Goal: Find specific page/section: Find specific page/section

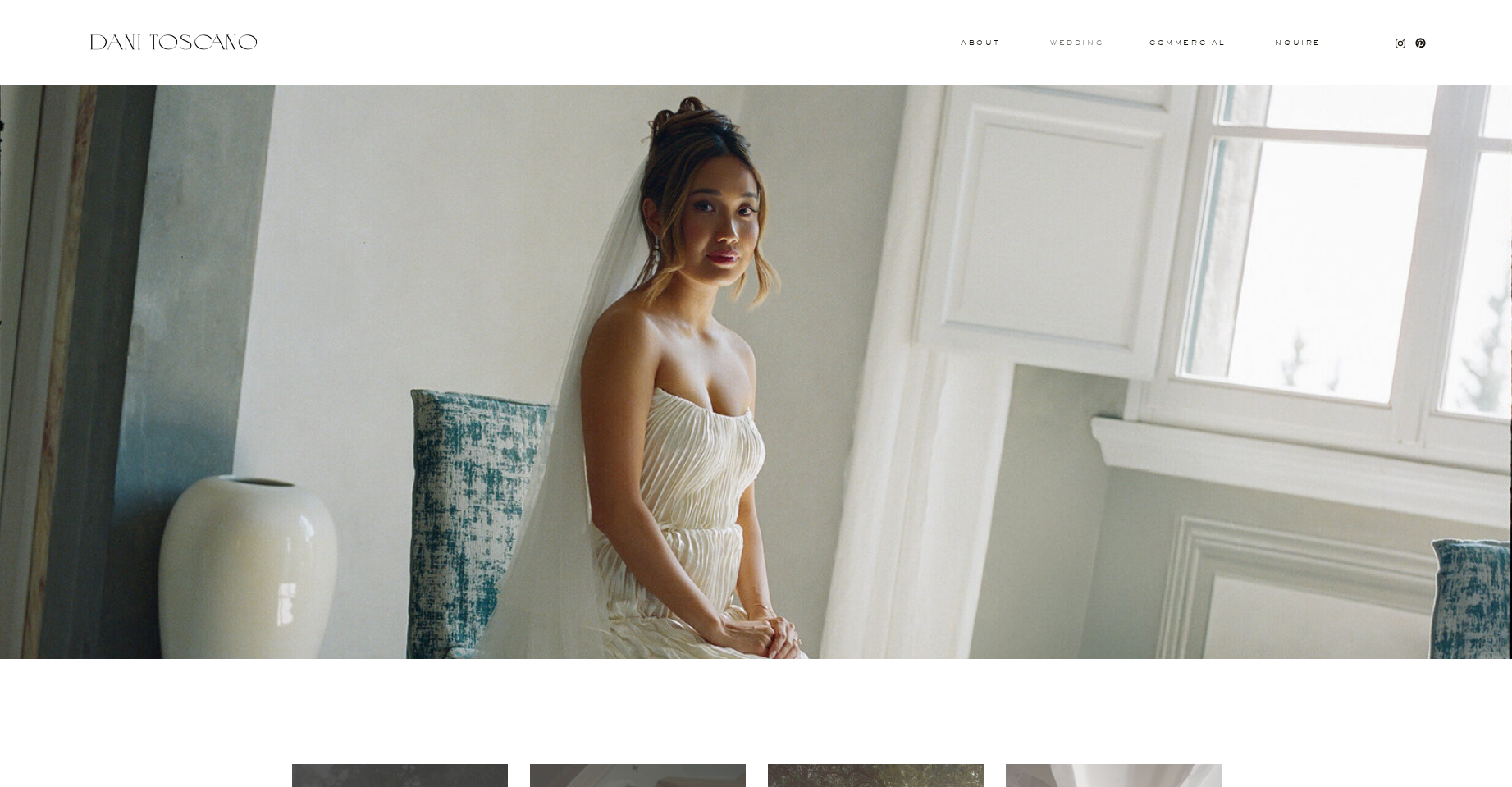
click at [1087, 41] on h3 "wedding" at bounding box center [1077, 43] width 53 height 6
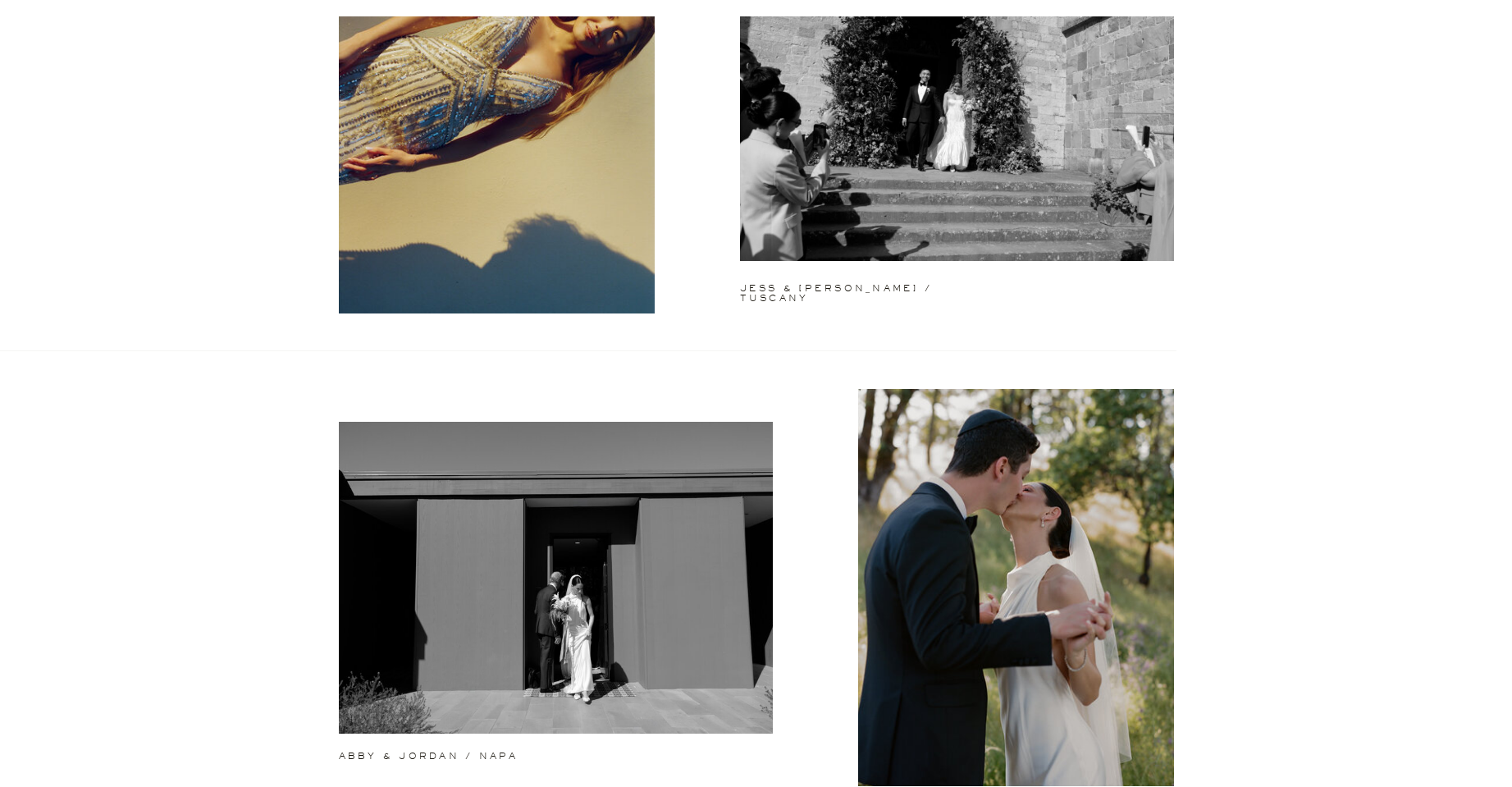
scroll to position [89, 0]
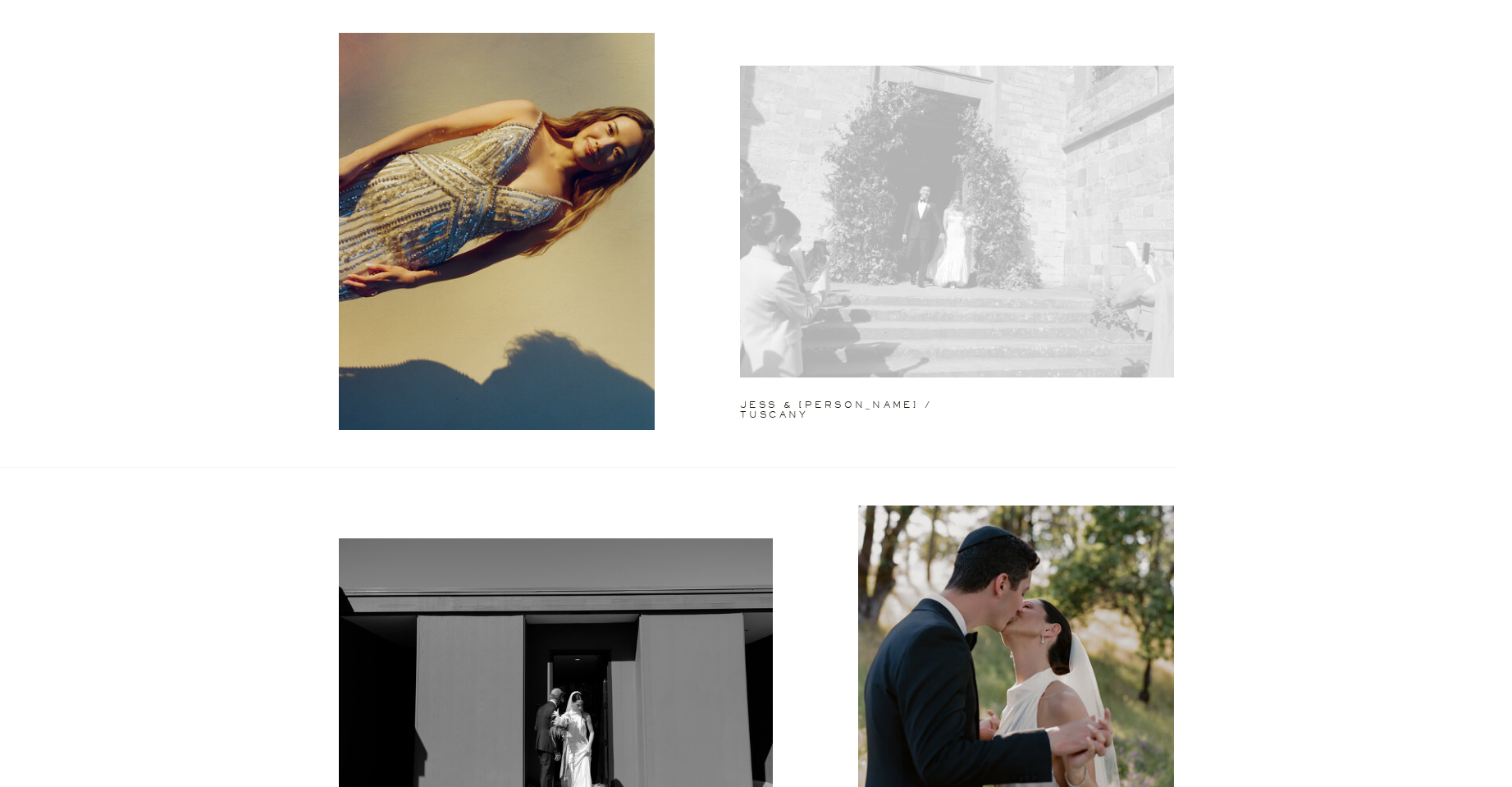
click at [889, 240] on div at bounding box center [957, 221] width 434 height 312
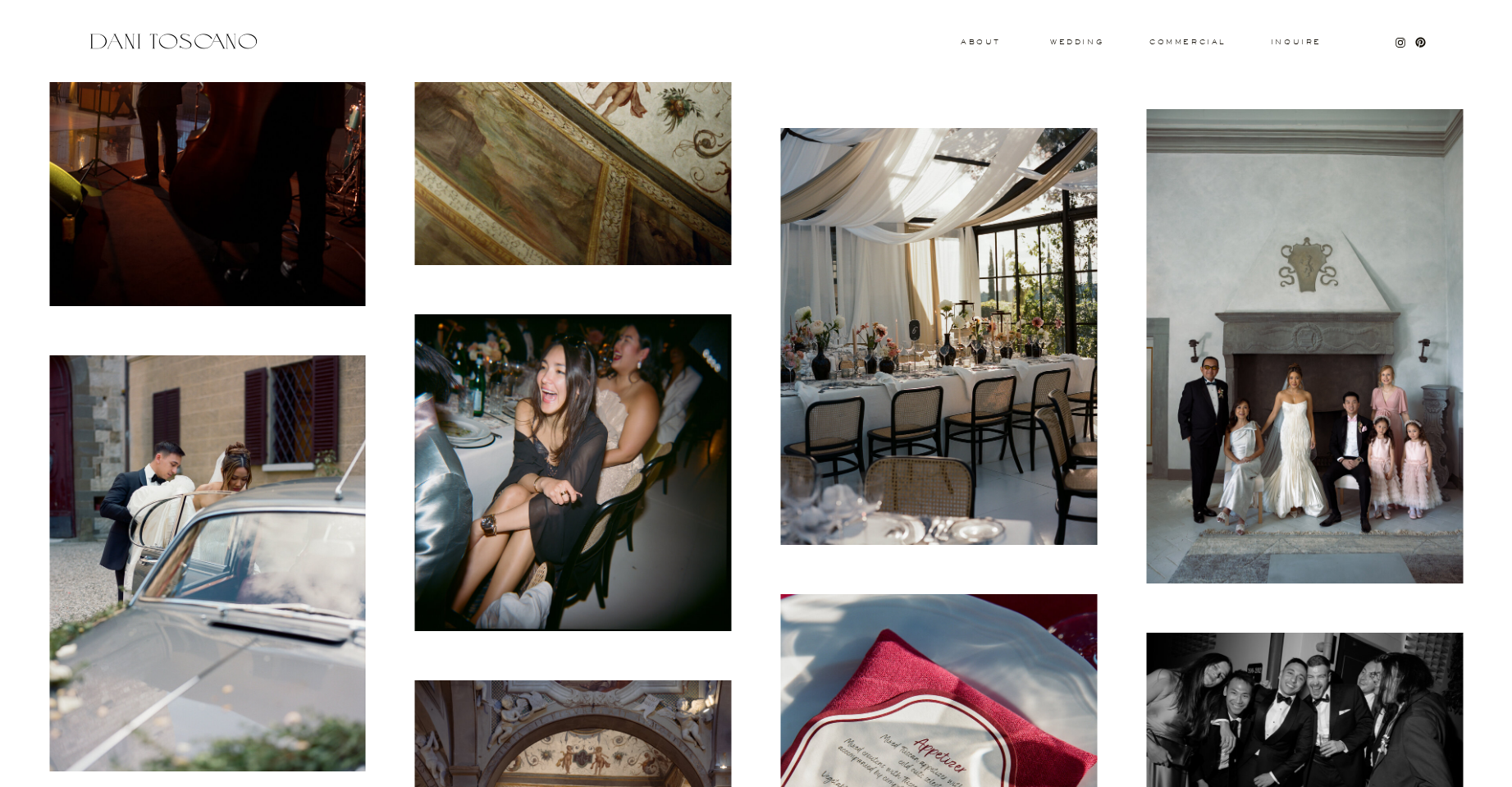
scroll to position [3744, 0]
